Goal: Browse casually

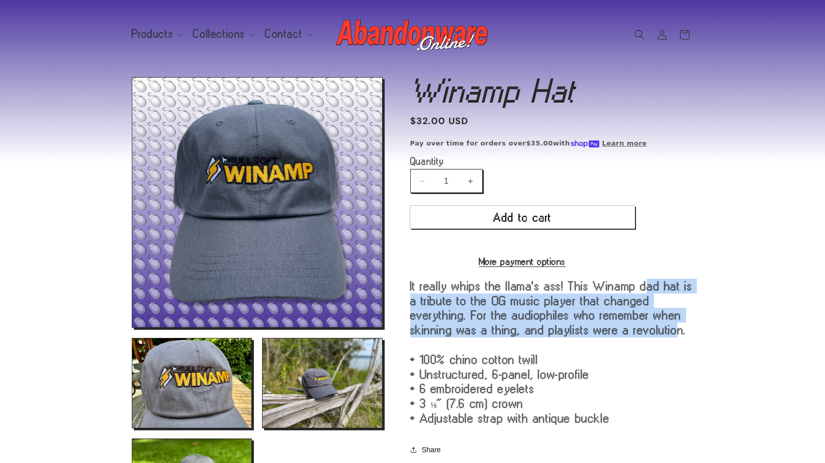
drag, startPoint x: 540, startPoint y: 303, endPoint x: 578, endPoint y: 345, distance: 56.1
click at [578, 345] on div "It really whips the llama's ass! This Winamp dad hat is a tribute to the OG mus…" at bounding box center [551, 352] width 283 height 147
click at [577, 342] on div "It really whips the llama's ass! This Winamp dad hat is a tribute to the OG mus…" at bounding box center [551, 352] width 283 height 147
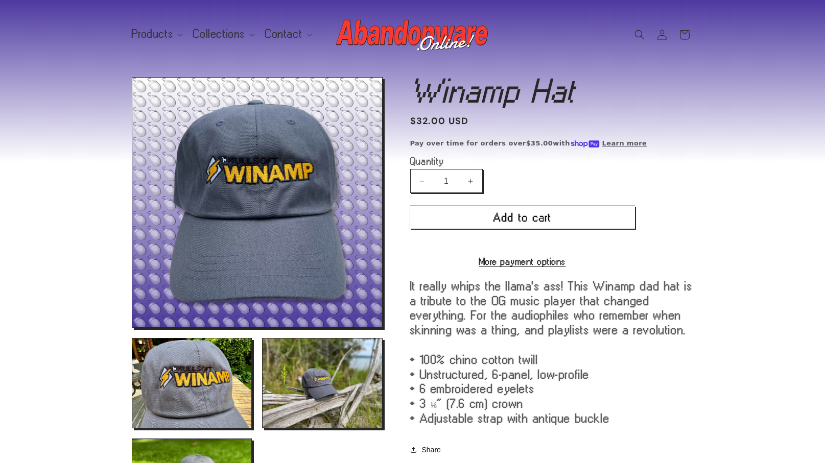
drag, startPoint x: 468, startPoint y: 306, endPoint x: 565, endPoint y: 301, distance: 96.6
click at [541, 306] on div "It really whips the llama's ass! This Winamp dad hat is a tribute to the OG mus…" at bounding box center [551, 352] width 283 height 147
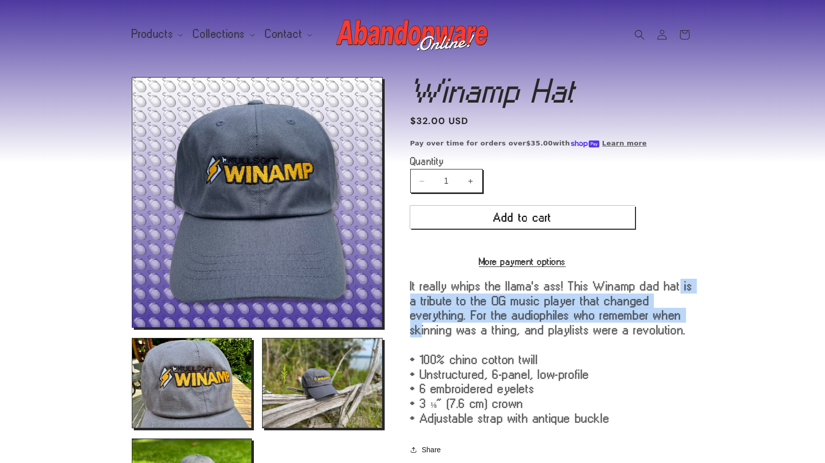
drag, startPoint x: 569, startPoint y: 296, endPoint x: 581, endPoint y: 317, distance: 24.3
click at [581, 317] on div "It really whips the llama's ass! This Winamp dad hat is a tribute to the OG mus…" at bounding box center [551, 352] width 283 height 147
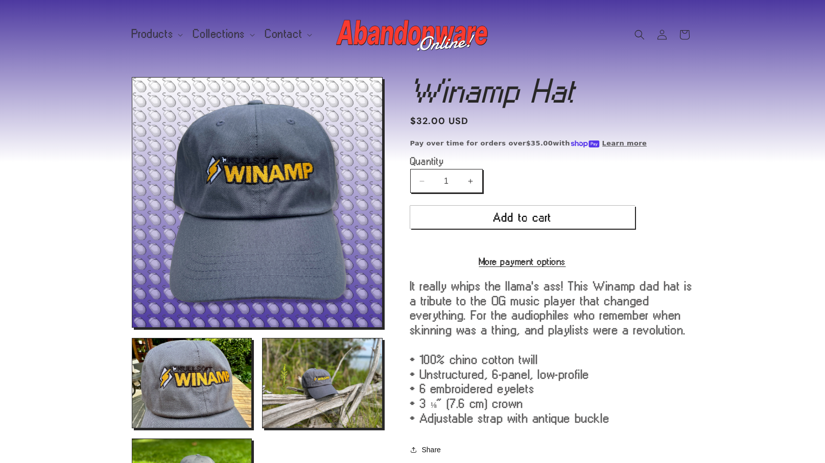
click at [514, 338] on div "It really whips the llama's ass! This Winamp dad hat is a tribute to the OG mus…" at bounding box center [551, 352] width 283 height 147
click at [373, 37] on img at bounding box center [412, 34] width 153 height 41
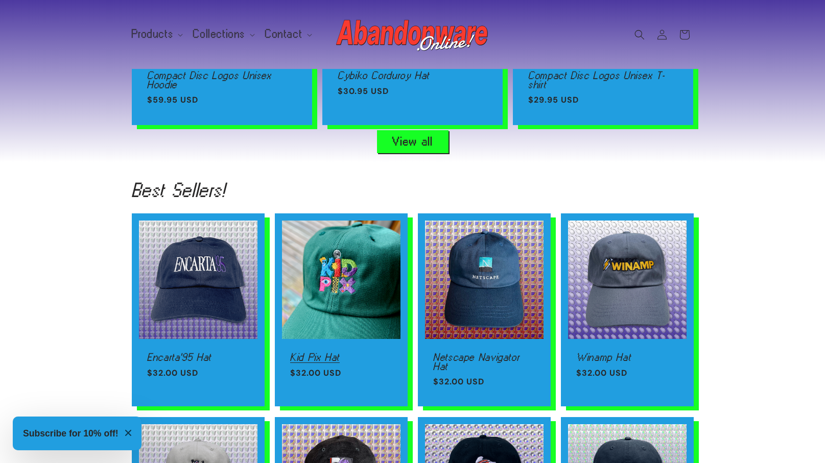
scroll to position [0, 825]
click at [356, 353] on link "Kid Pix Hat" at bounding box center [341, 357] width 102 height 9
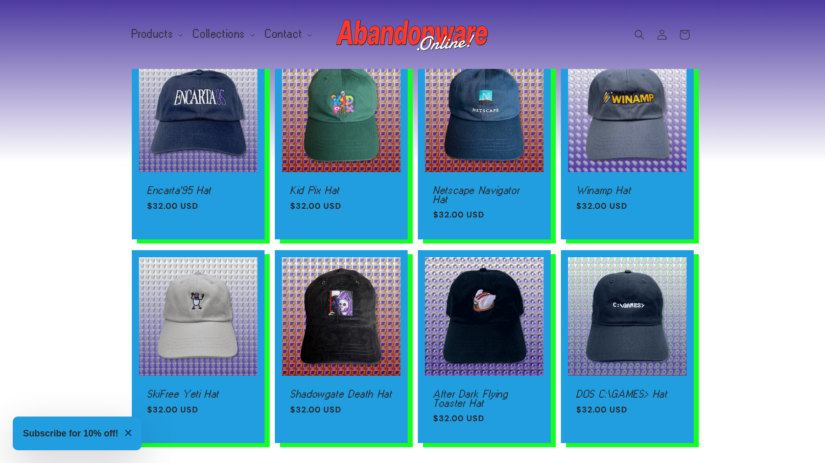
scroll to position [841, 0]
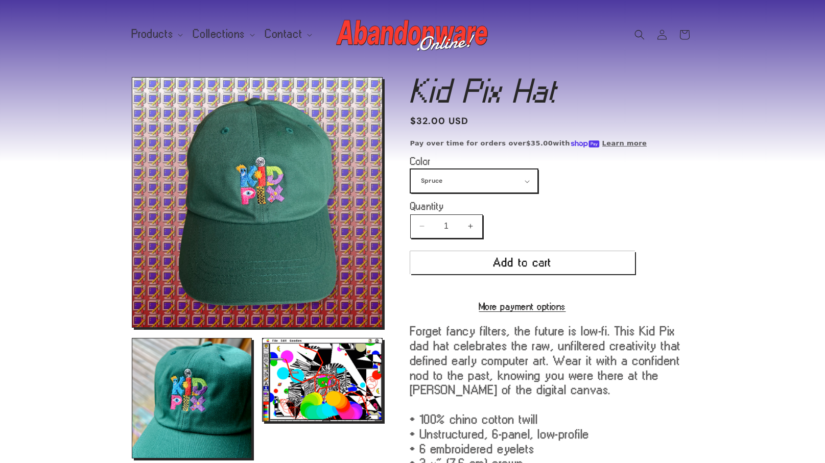
click at [446, 188] on select "Spruce Navy" at bounding box center [474, 181] width 127 height 23
click at [411, 170] on select "Spruce Navy" at bounding box center [474, 181] width 127 height 23
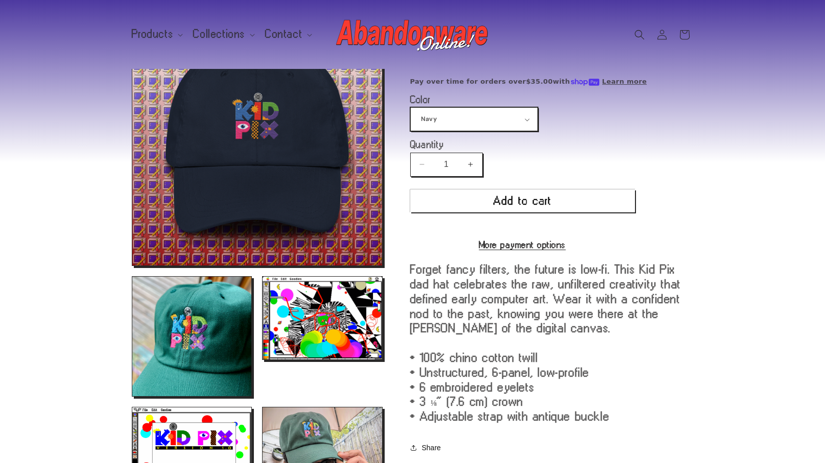
scroll to position [77, 0]
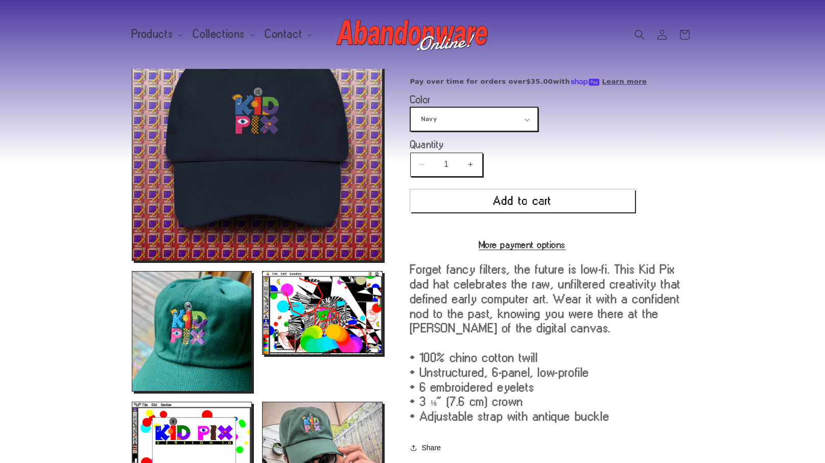
click at [501, 125] on select "Spruce Navy" at bounding box center [474, 119] width 127 height 23
select select "Spruce"
click at [411, 108] on select "Spruce Navy" at bounding box center [474, 119] width 127 height 23
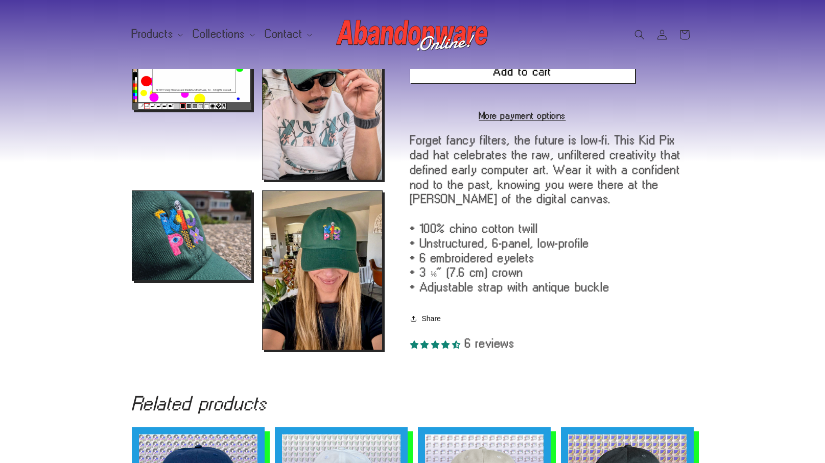
scroll to position [13, 0]
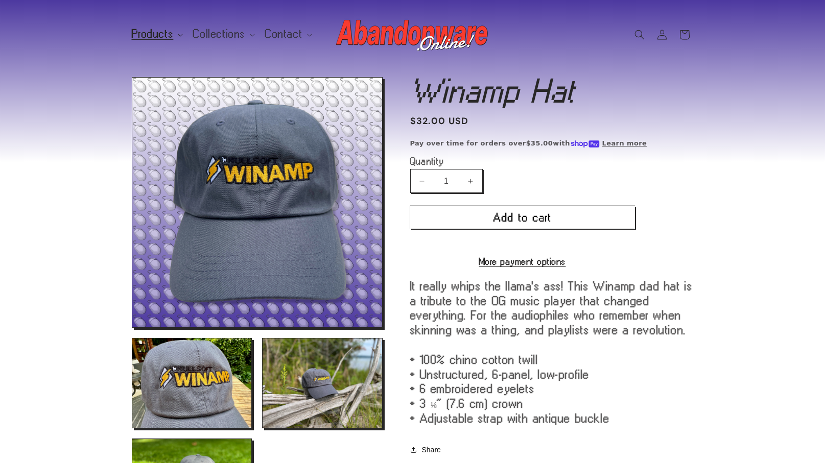
click at [173, 34] on summary "Products" at bounding box center [157, 33] width 62 height 21
click at [401, 37] on img at bounding box center [412, 34] width 153 height 41
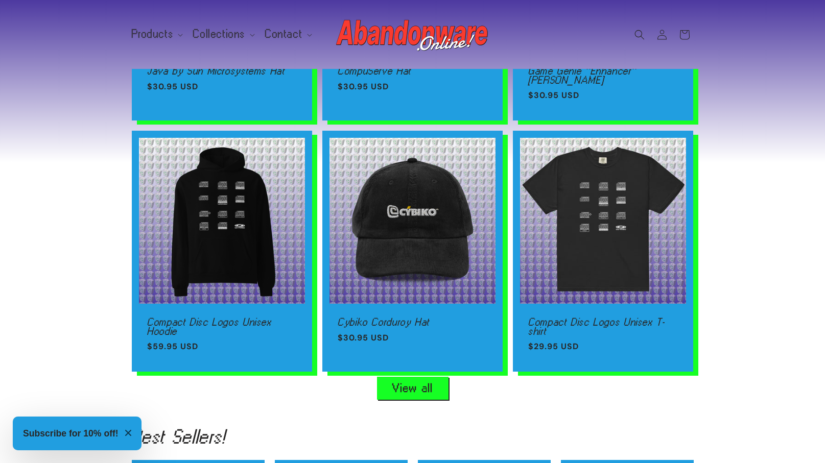
scroll to position [557, 0]
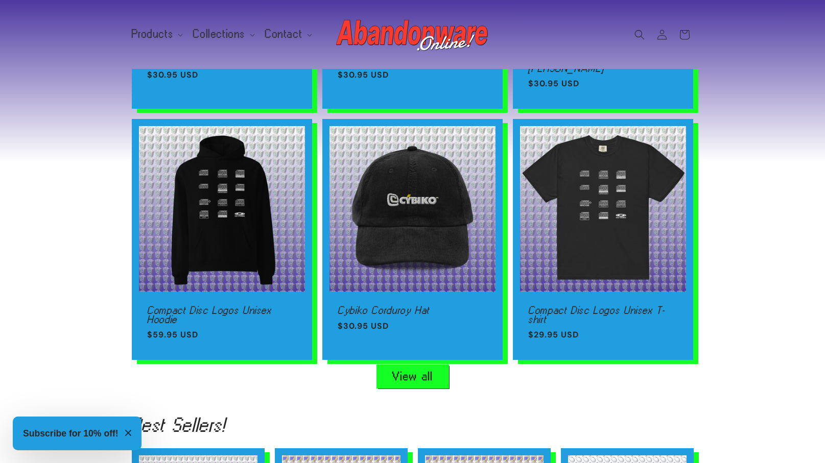
click at [419, 374] on link "View all" at bounding box center [412, 376] width 71 height 23
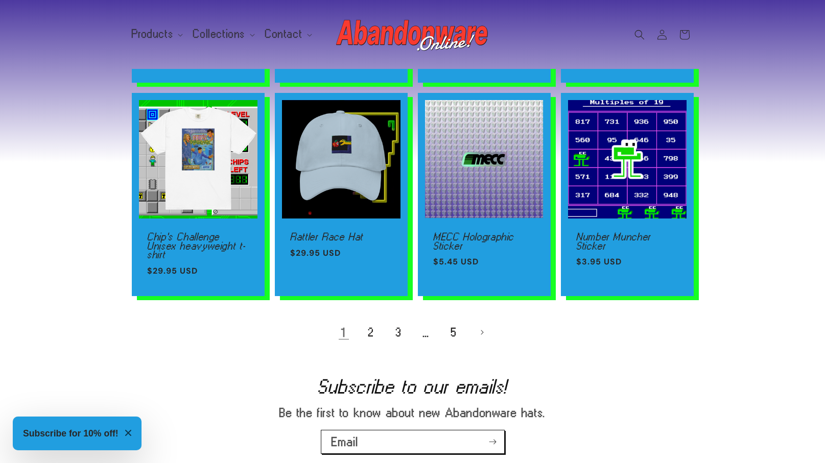
scroll to position [679, 0]
click at [372, 325] on link "2" at bounding box center [371, 333] width 22 height 22
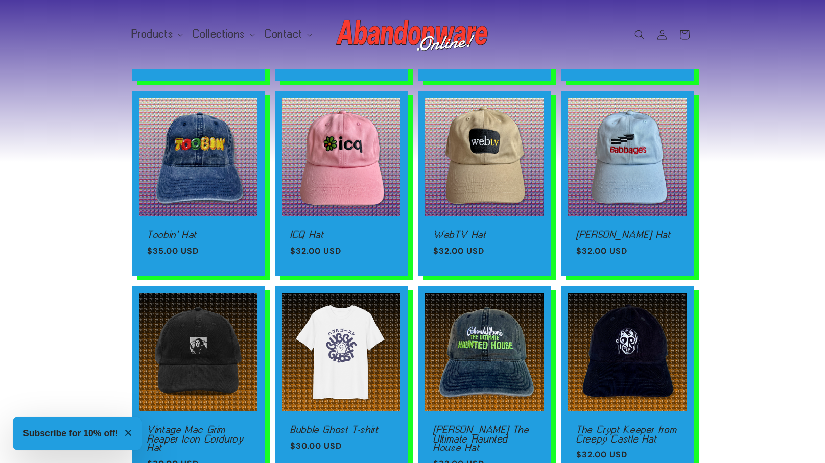
scroll to position [701, 0]
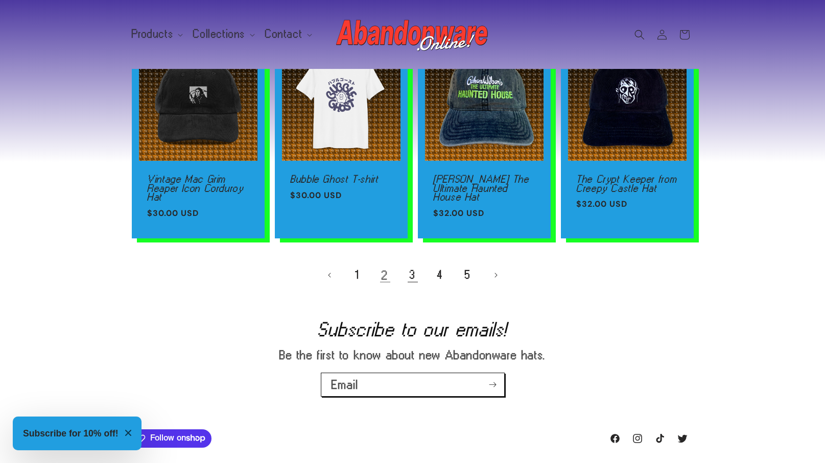
click at [407, 286] on link "3" at bounding box center [412, 275] width 22 height 22
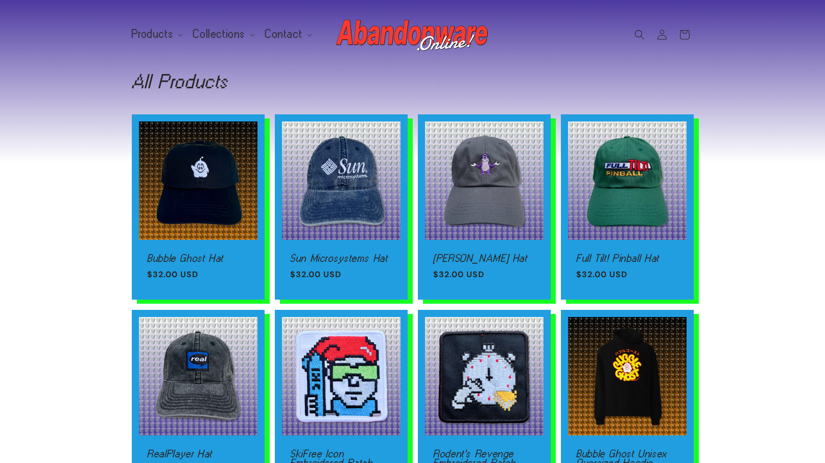
scroll to position [9, 0]
